Goal: Obtain resource: Download file/media

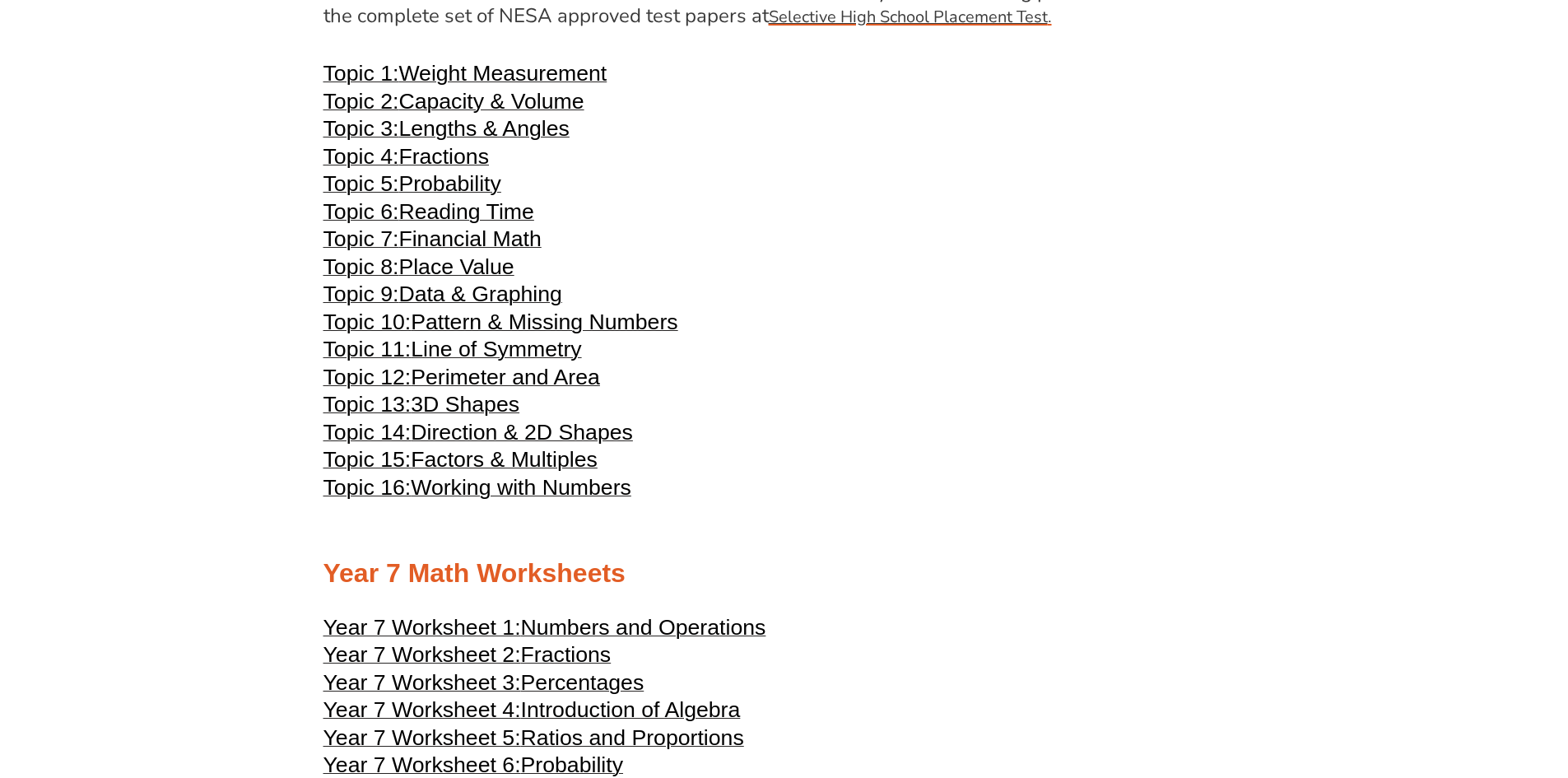
scroll to position [3863, 0]
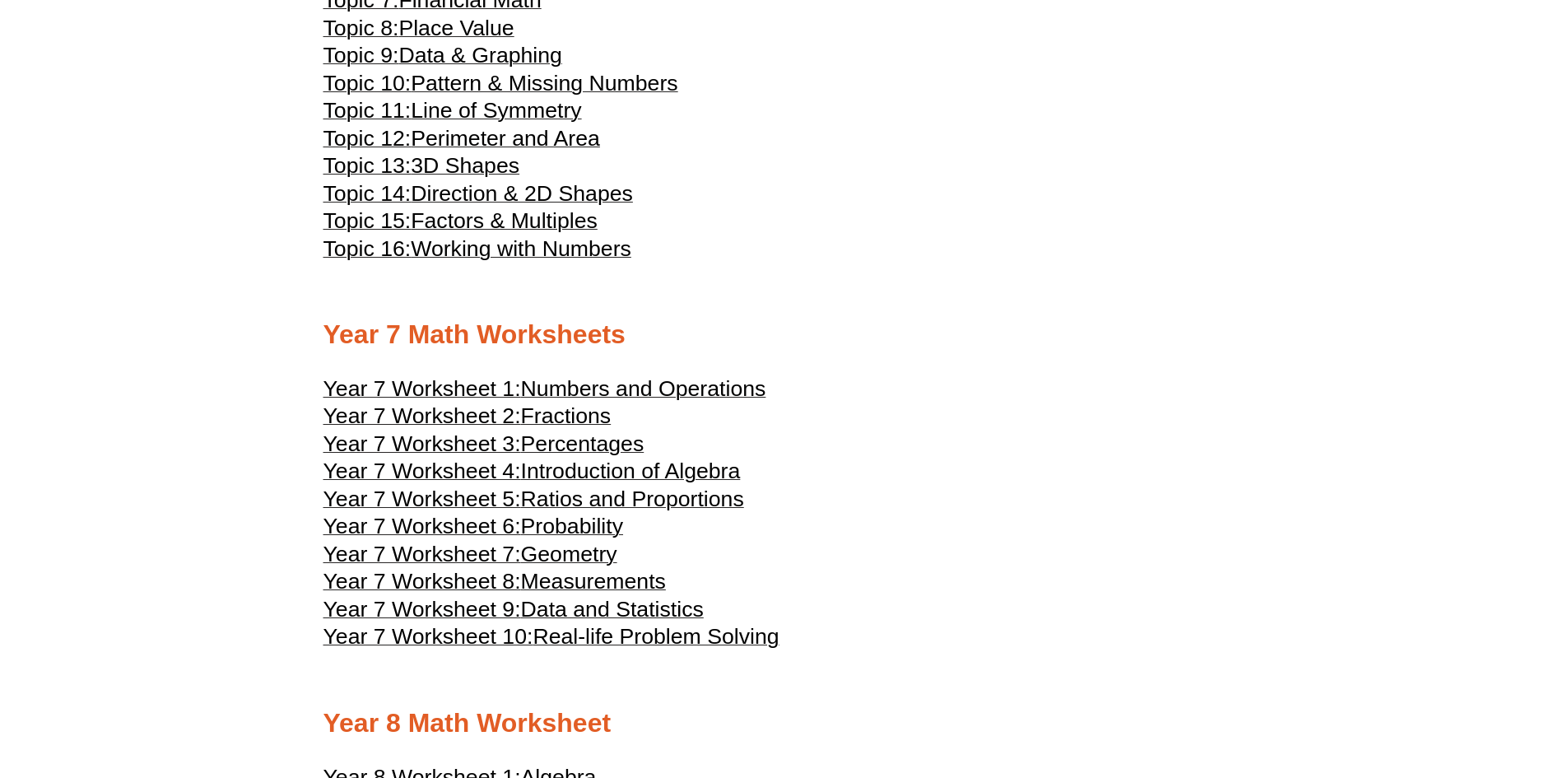
click at [695, 387] on span "Numbers and Operations" at bounding box center [643, 389] width 245 height 25
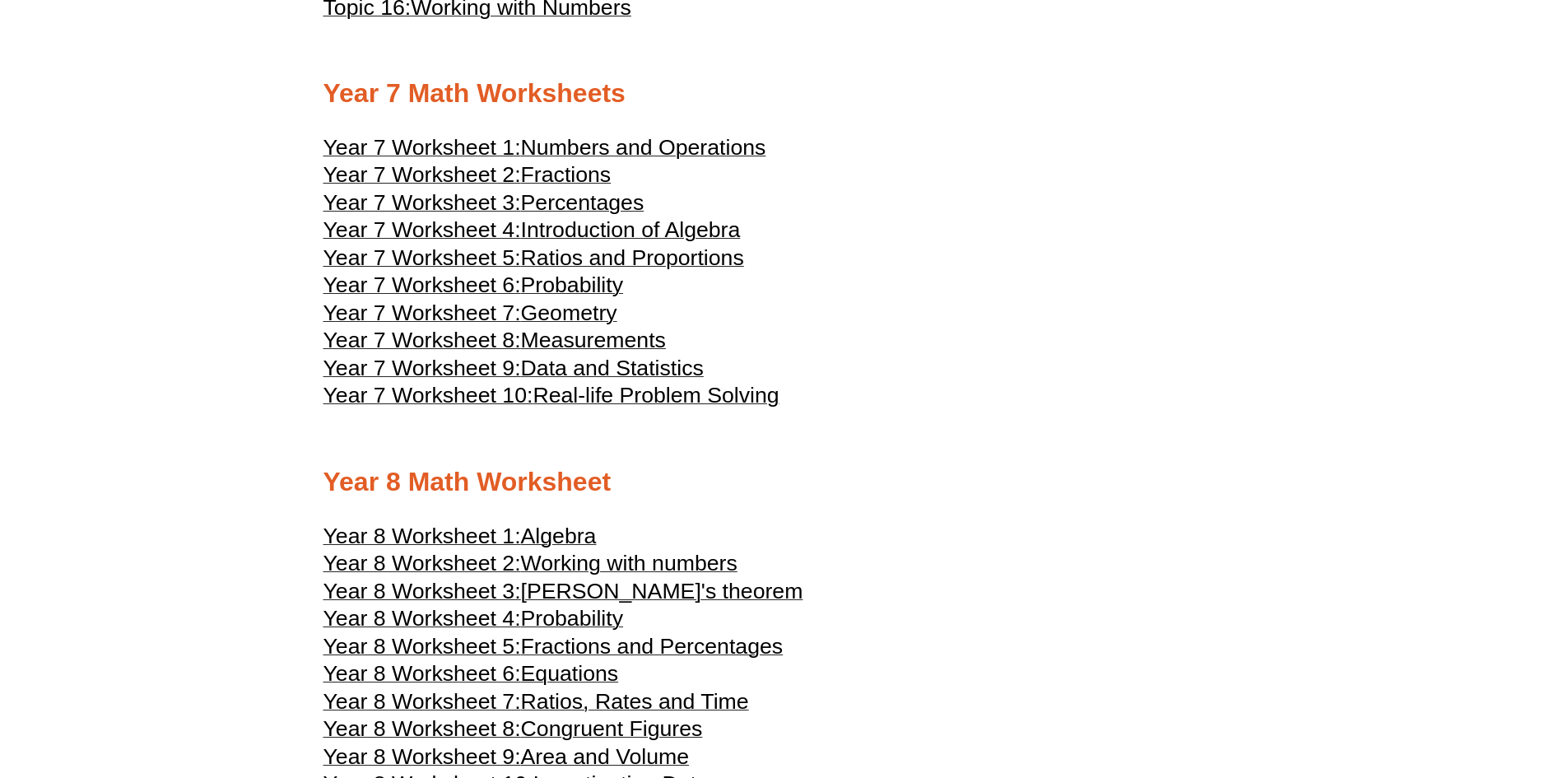
scroll to position [4110, 0]
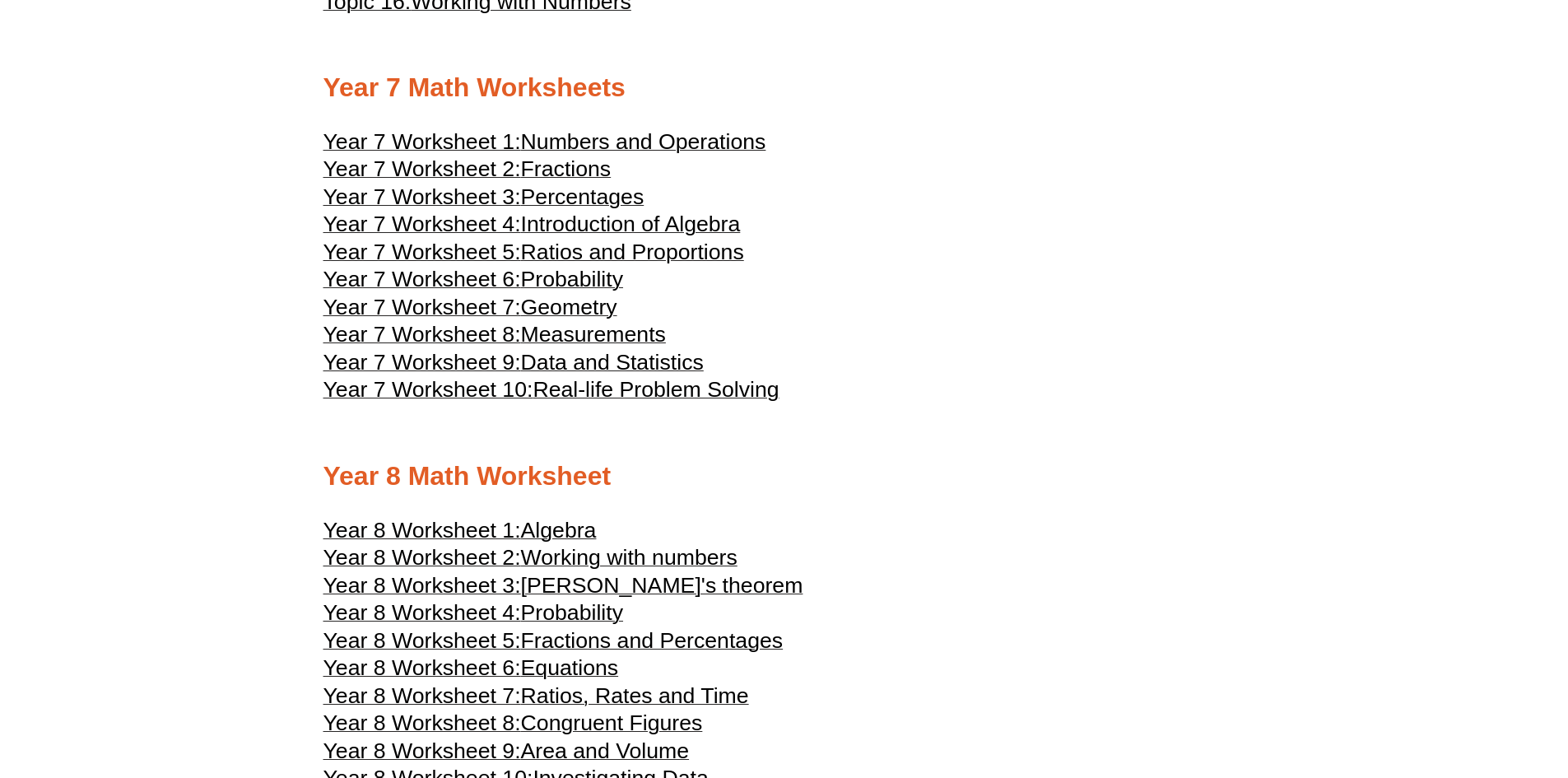
click at [571, 526] on span "Algebra" at bounding box center [558, 530] width 76 height 25
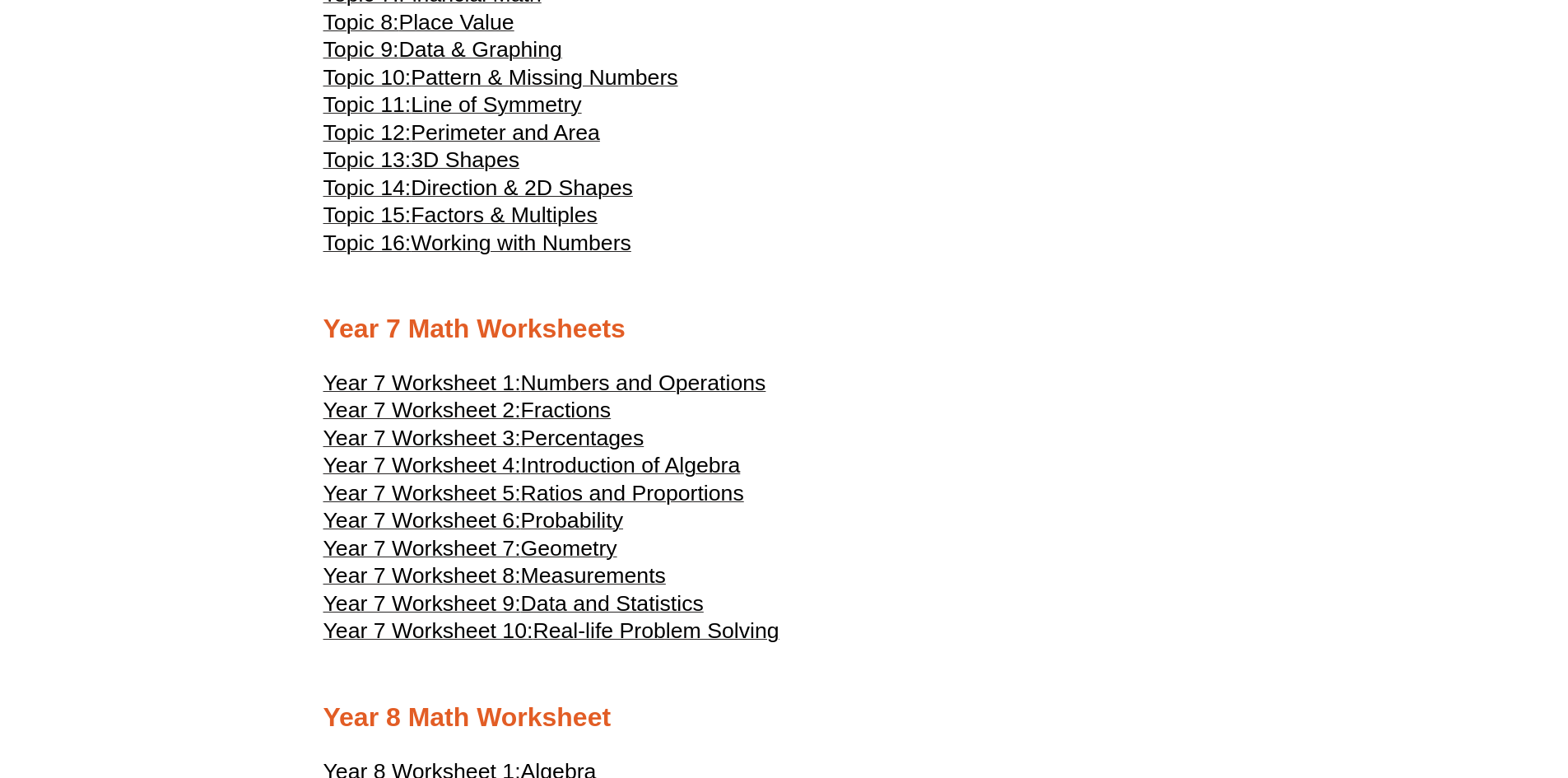
scroll to position [4281, 0]
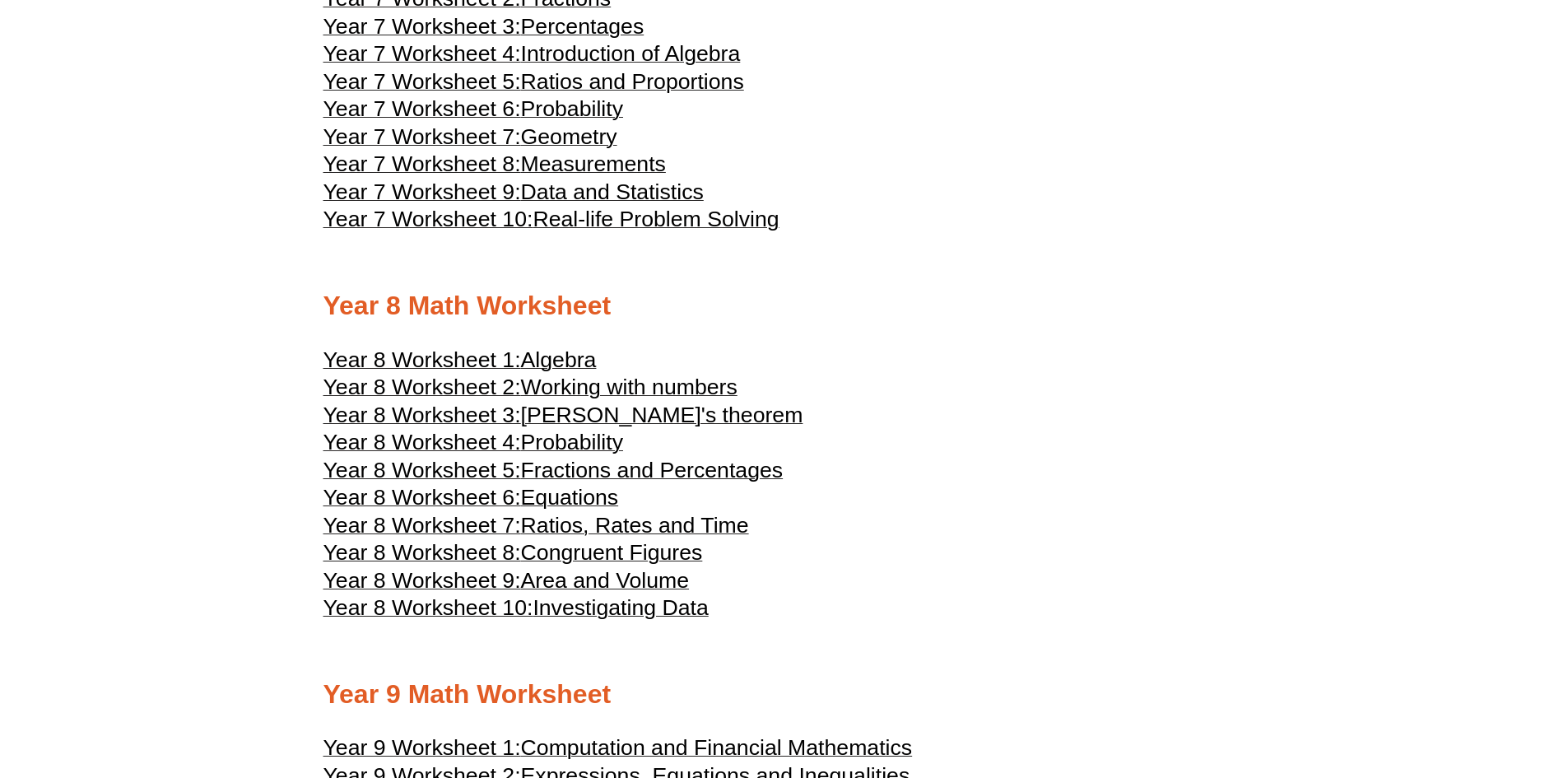
click at [551, 357] on span "Algebra" at bounding box center [558, 360] width 76 height 25
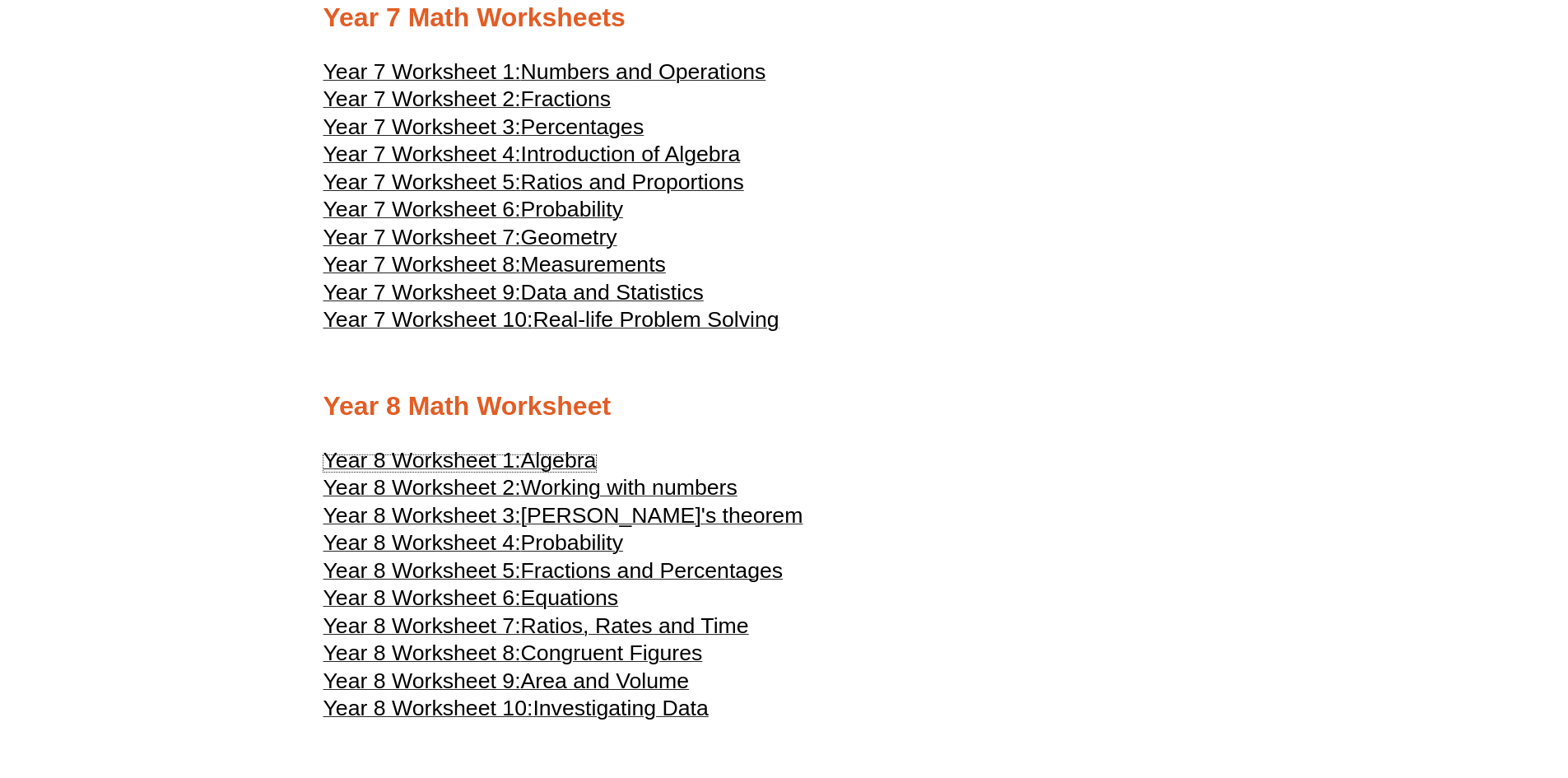
scroll to position [4034, 0]
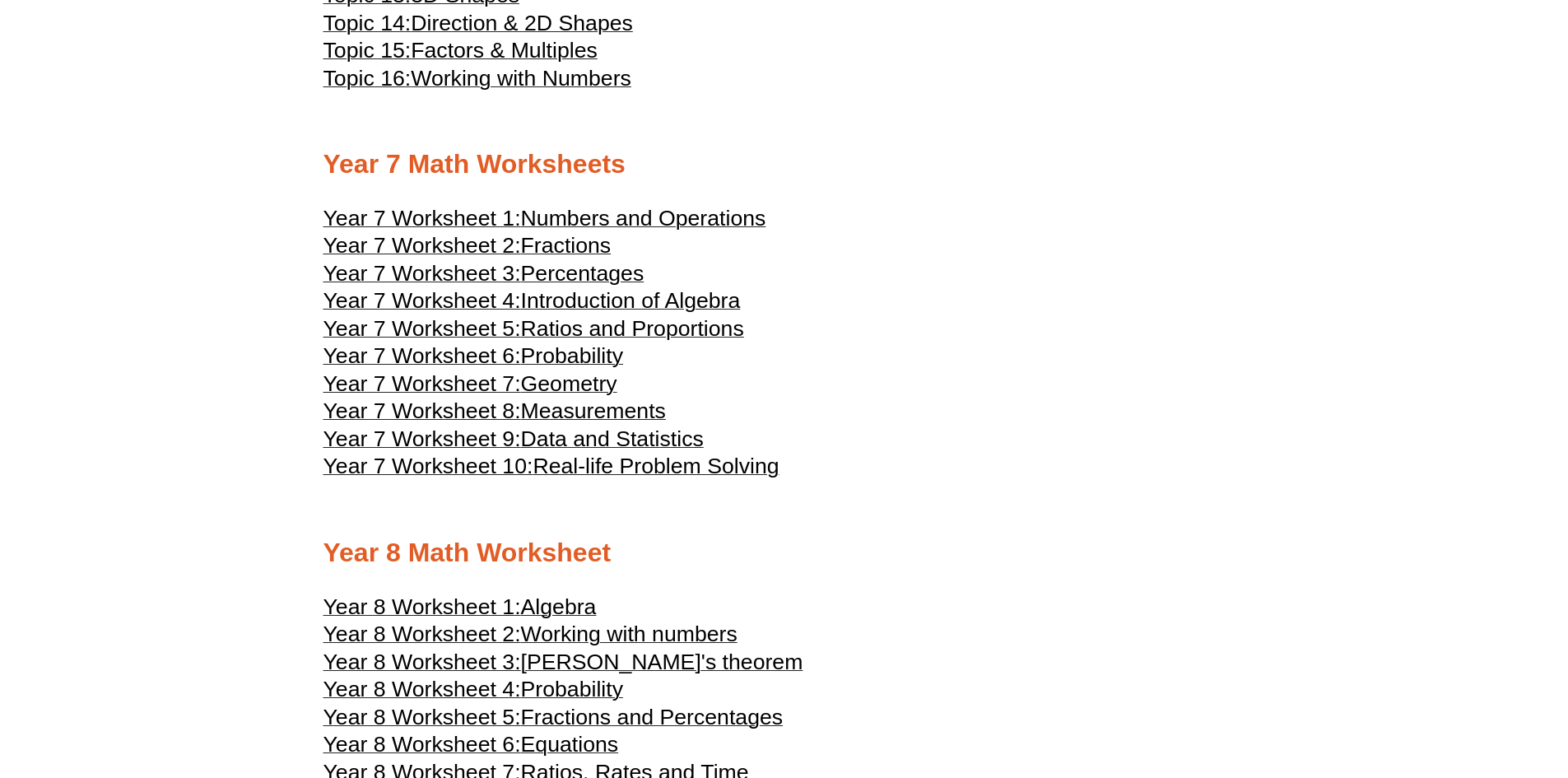
click at [610, 219] on span "Numbers and Operations" at bounding box center [643, 219] width 245 height 25
click at [518, 600] on span "Year 8 Worksheet 1:" at bounding box center [422, 607] width 197 height 25
click at [1126, 239] on h3 "Year 7 Worksheet 2: Fractions" at bounding box center [784, 248] width 921 height 20
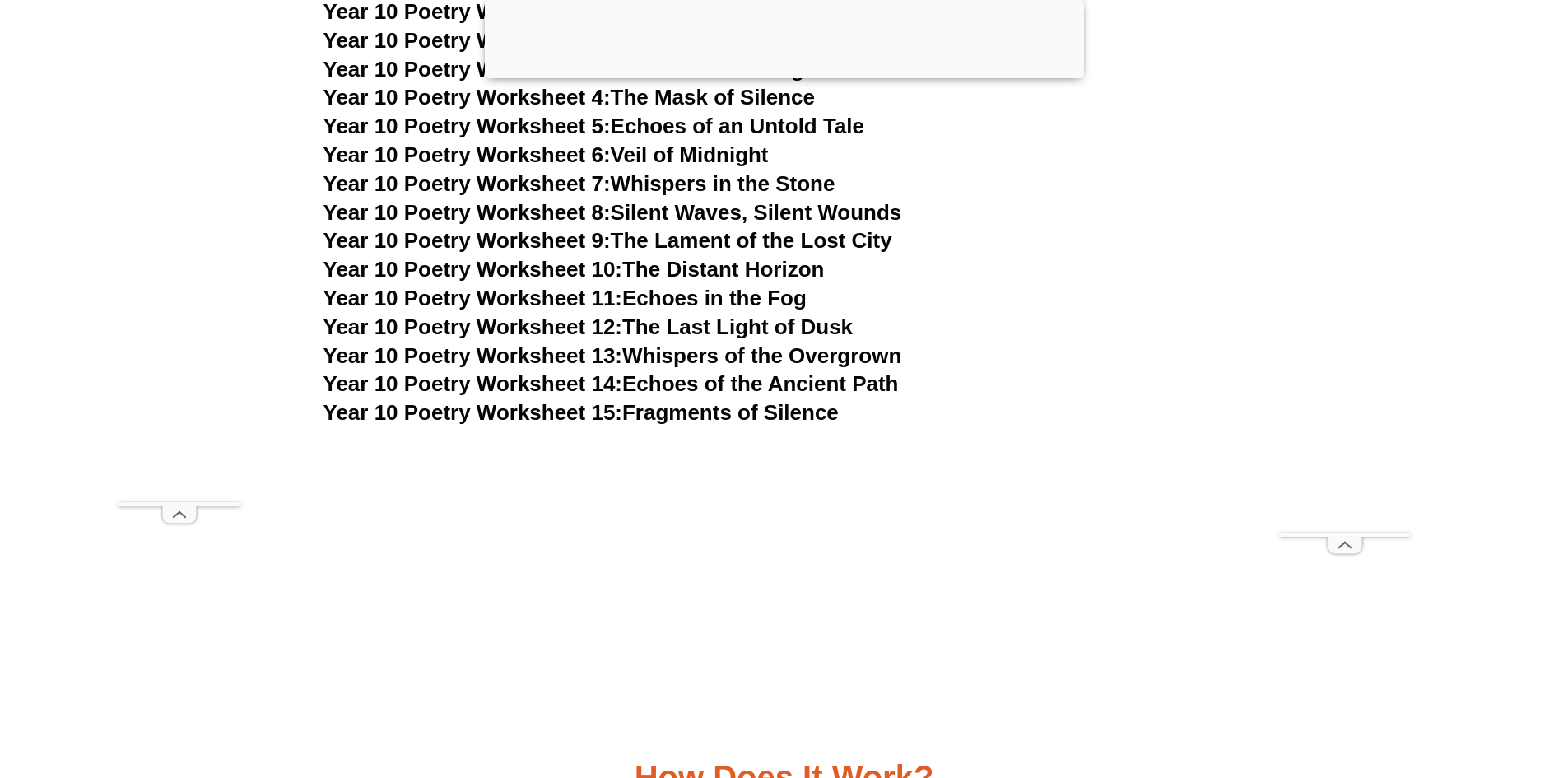
scroll to position [11705, 0]
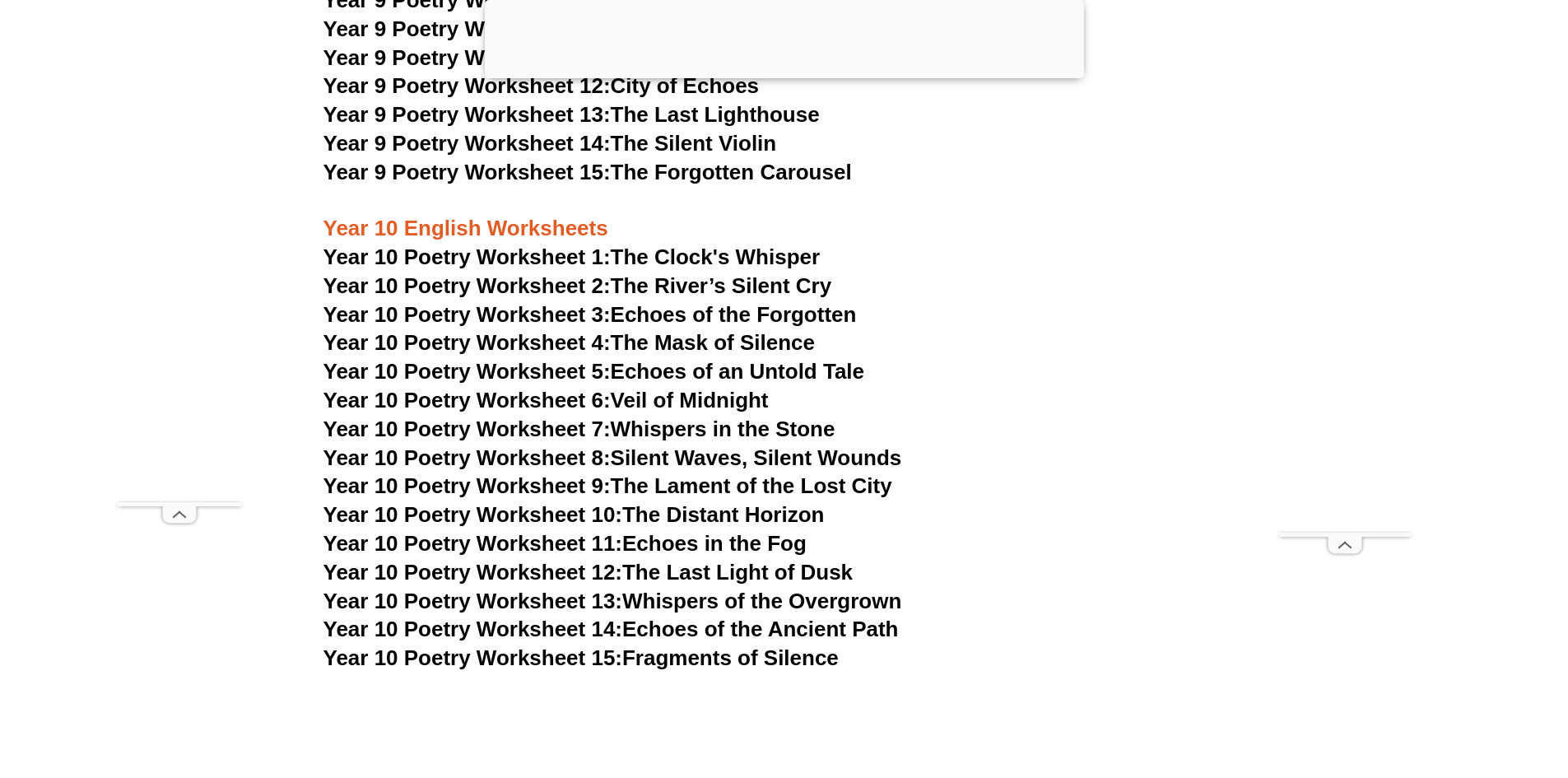
click at [765, 244] on link "Year 10 Poetry Worksheet 1: The Clock's Whisper" at bounding box center [572, 257] width 497 height 25
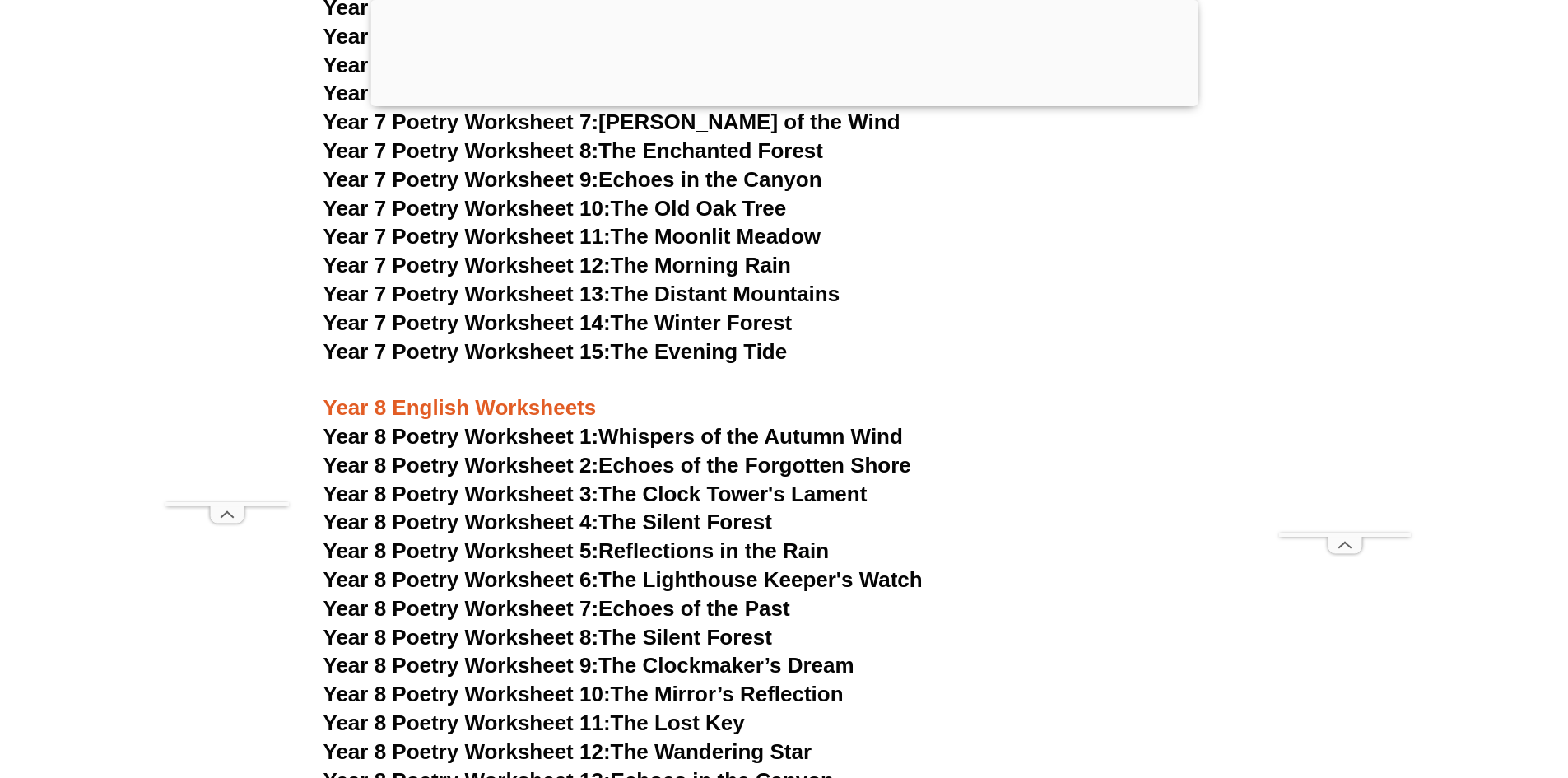
scroll to position [10456, 0]
click at [833, 423] on link "Year 8 Poetry Worksheet 1: Whispers of the Autumn Wind" at bounding box center [614, 435] width 580 height 25
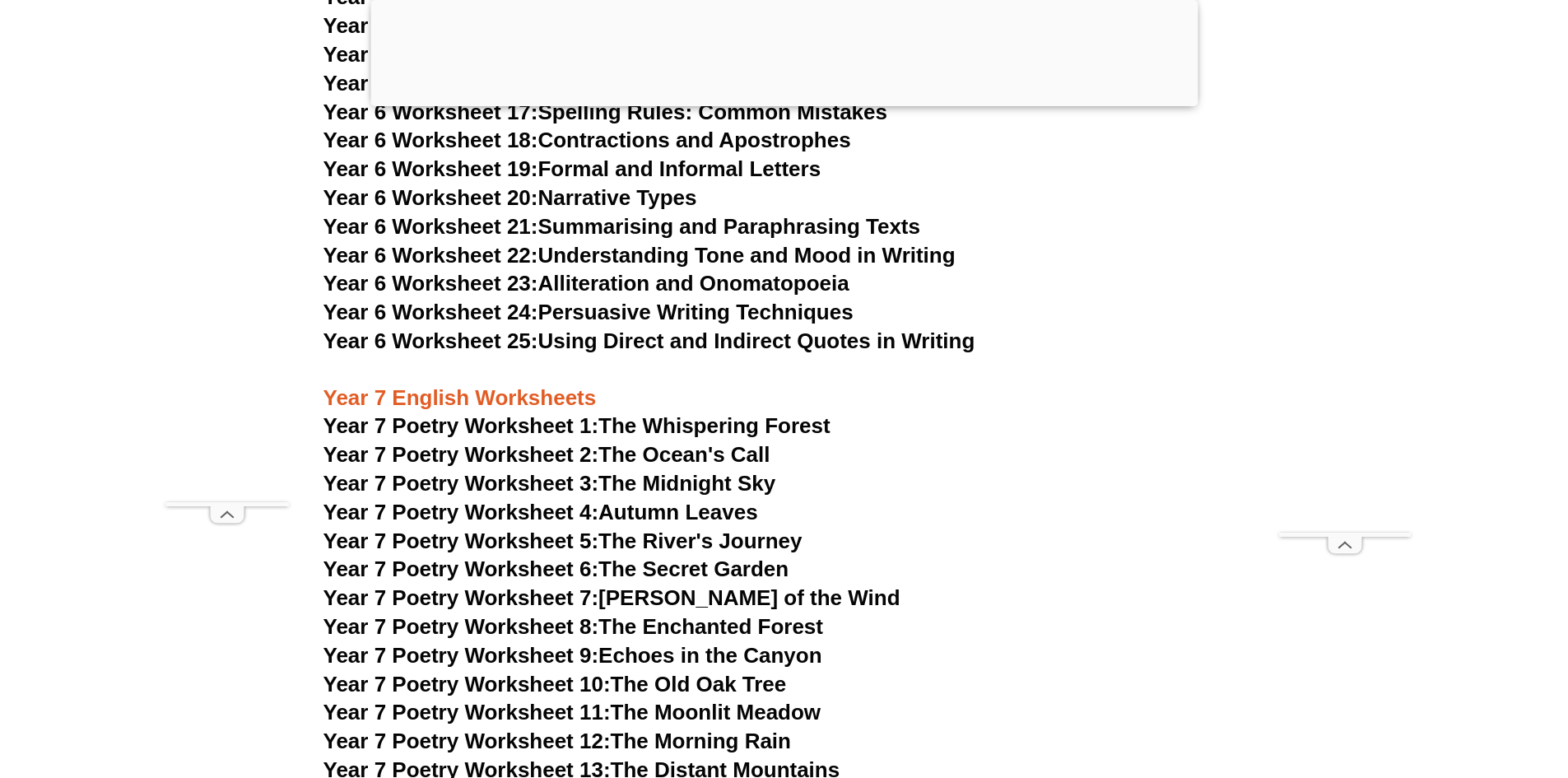
scroll to position [10044, 0]
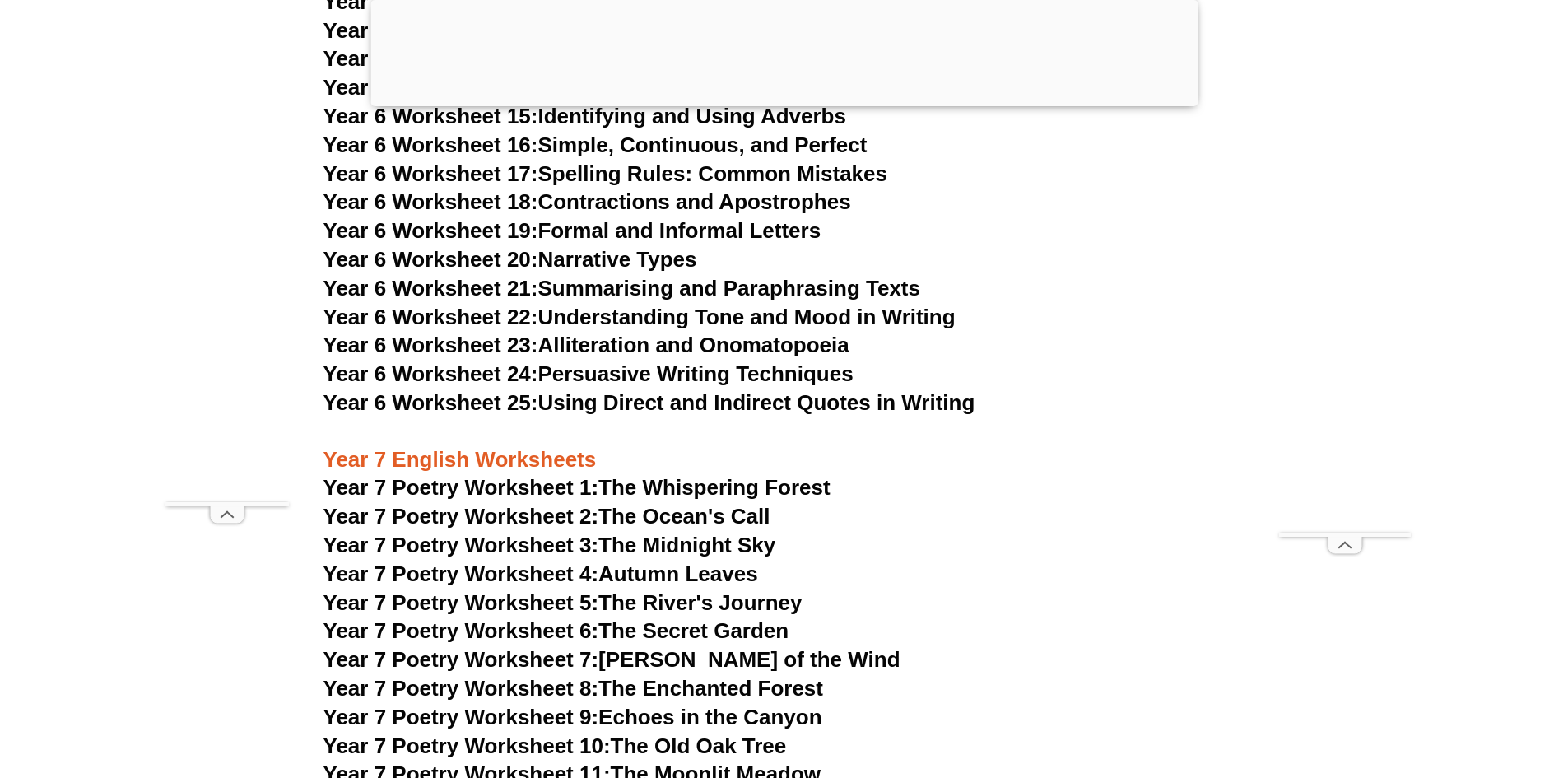
click at [774, 475] on link "Year 7 Poetry Worksheet 1: The Whispering Forest" at bounding box center [577, 487] width 507 height 25
